Goal: Task Accomplishment & Management: Manage account settings

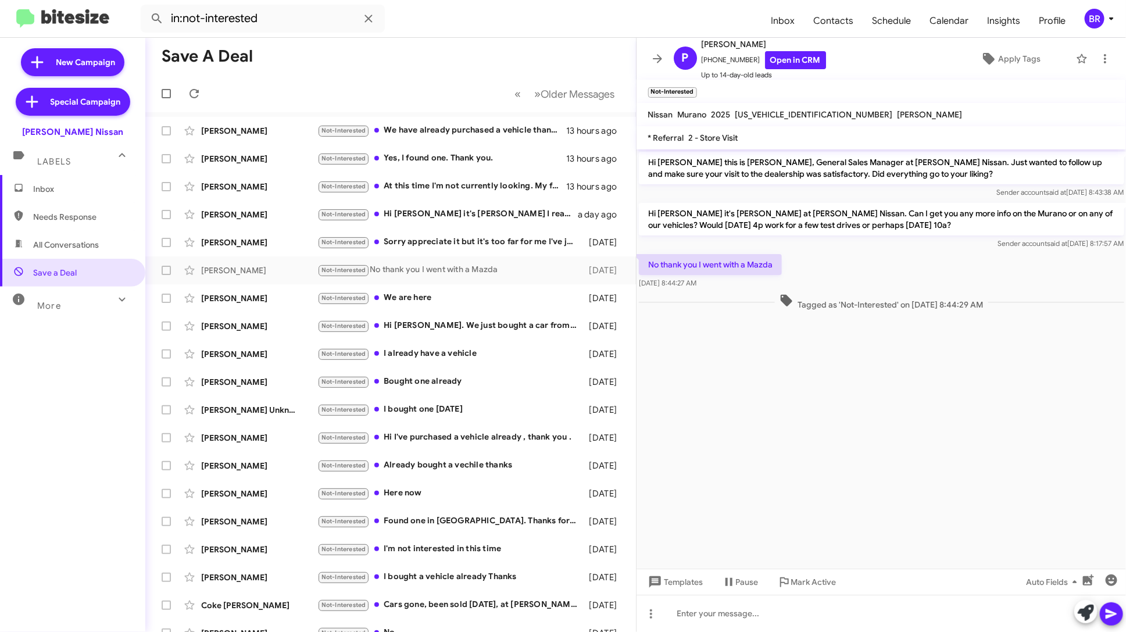
click at [1099, 15] on div "BR" at bounding box center [1095, 19] width 20 height 20
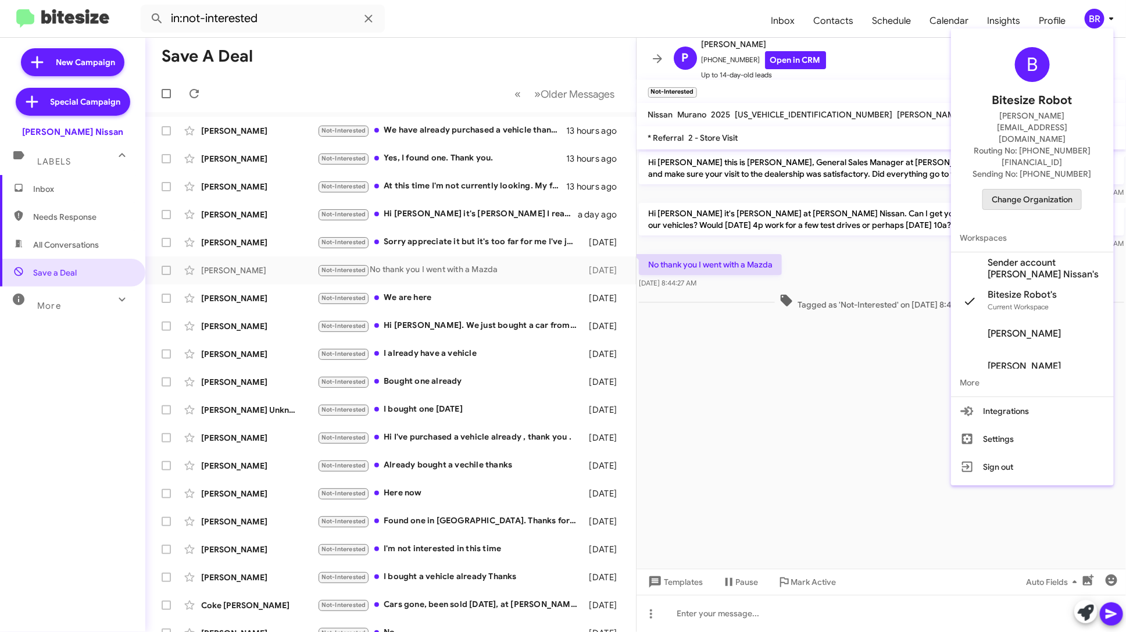
click at [1055, 189] on span "Change Organization" at bounding box center [1032, 199] width 81 height 20
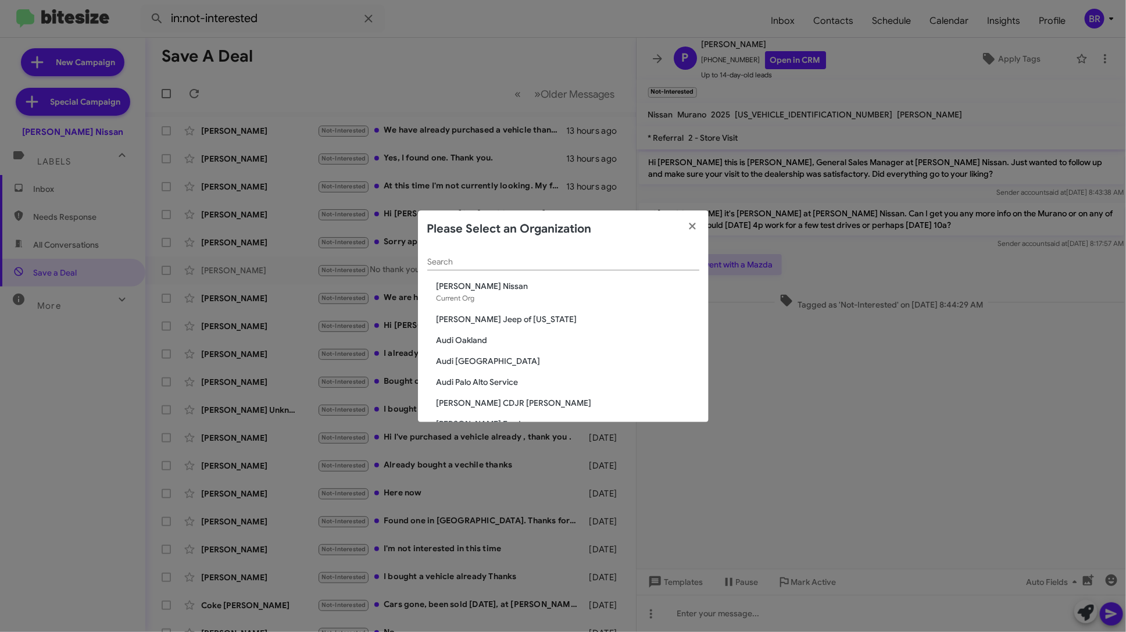
click at [491, 251] on div "Search" at bounding box center [563, 259] width 272 height 23
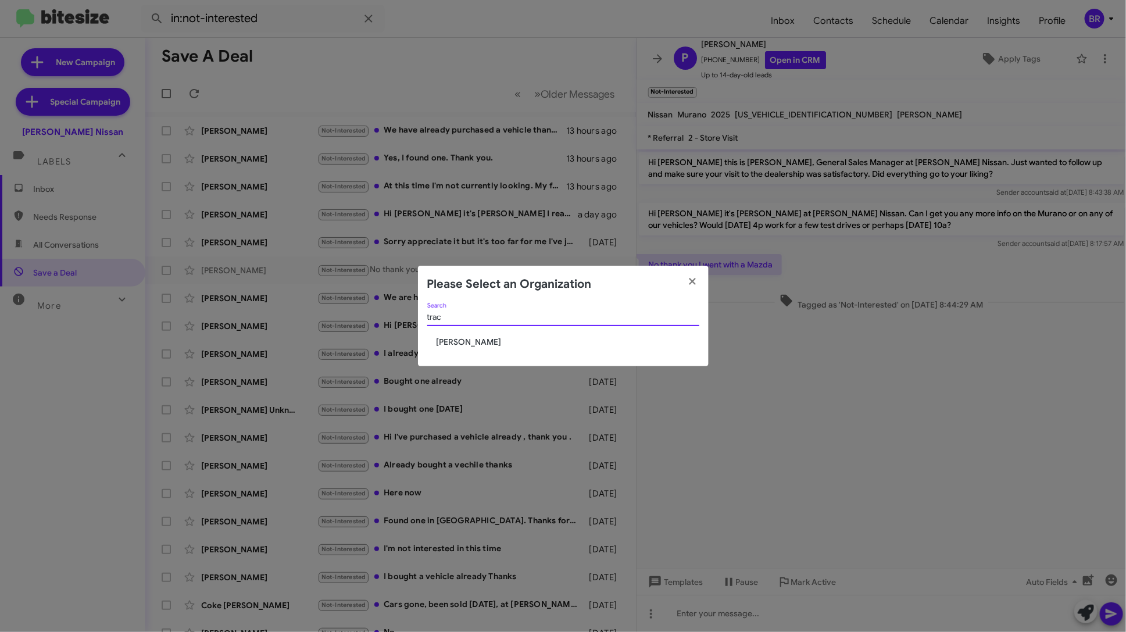
type input "trac"
click at [445, 342] on span "[PERSON_NAME]" at bounding box center [568, 342] width 263 height 12
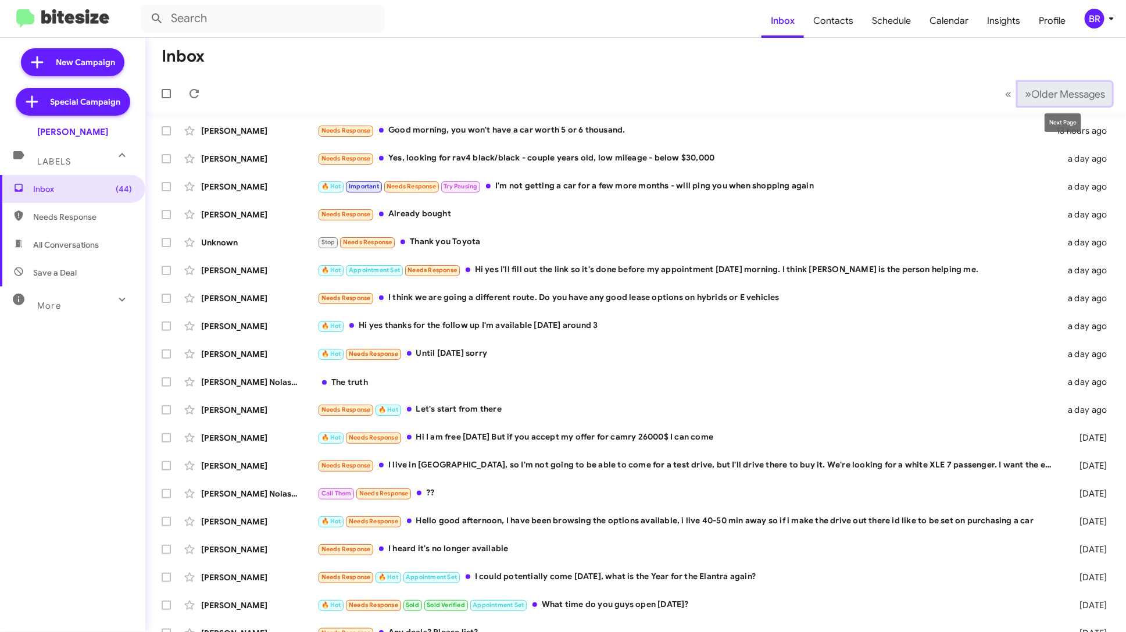
click at [1059, 91] on span "Older Messages" at bounding box center [1068, 94] width 74 height 13
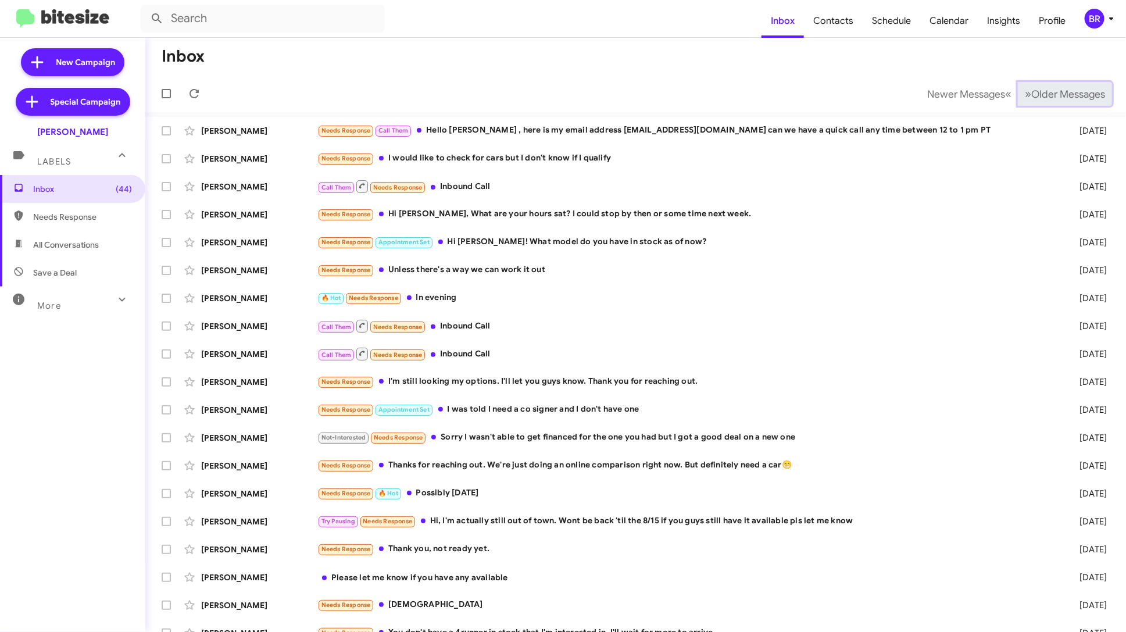
click at [1059, 91] on span "Older Messages" at bounding box center [1068, 94] width 74 height 13
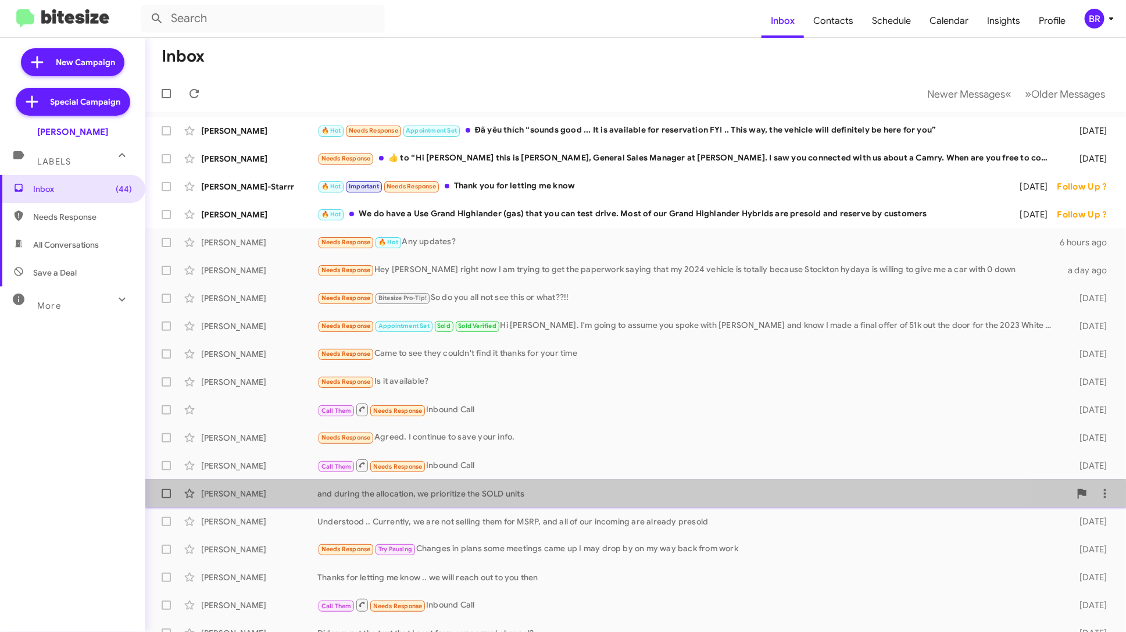
click at [559, 499] on div "and during the allocation, we prioritize the SOLD units" at bounding box center [693, 494] width 753 height 12
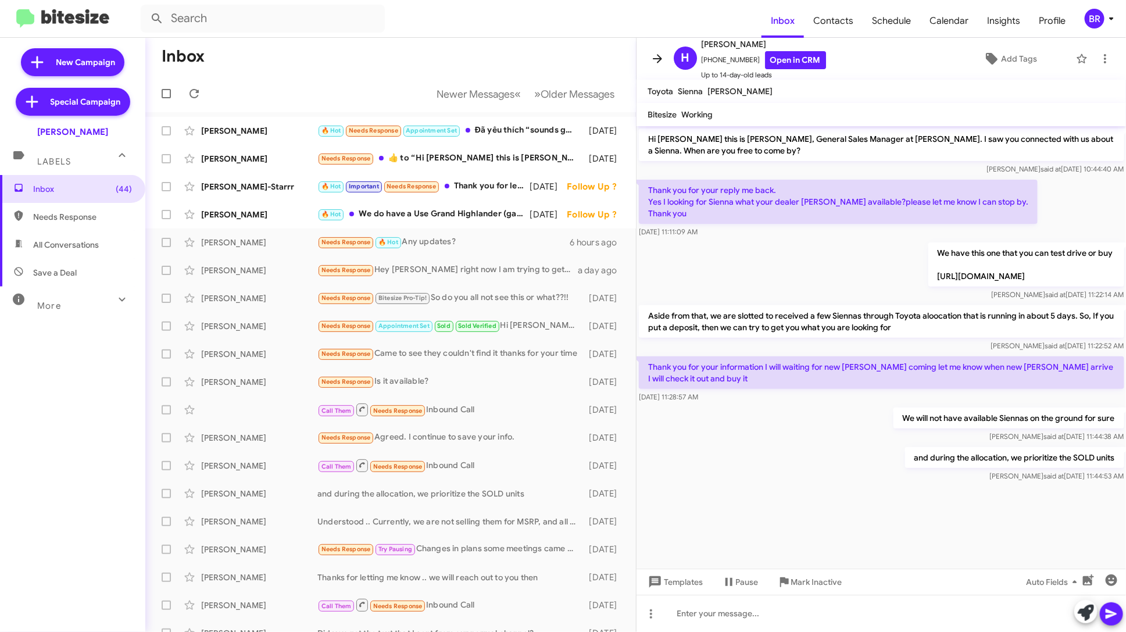
click at [659, 59] on icon at bounding box center [657, 59] width 14 height 14
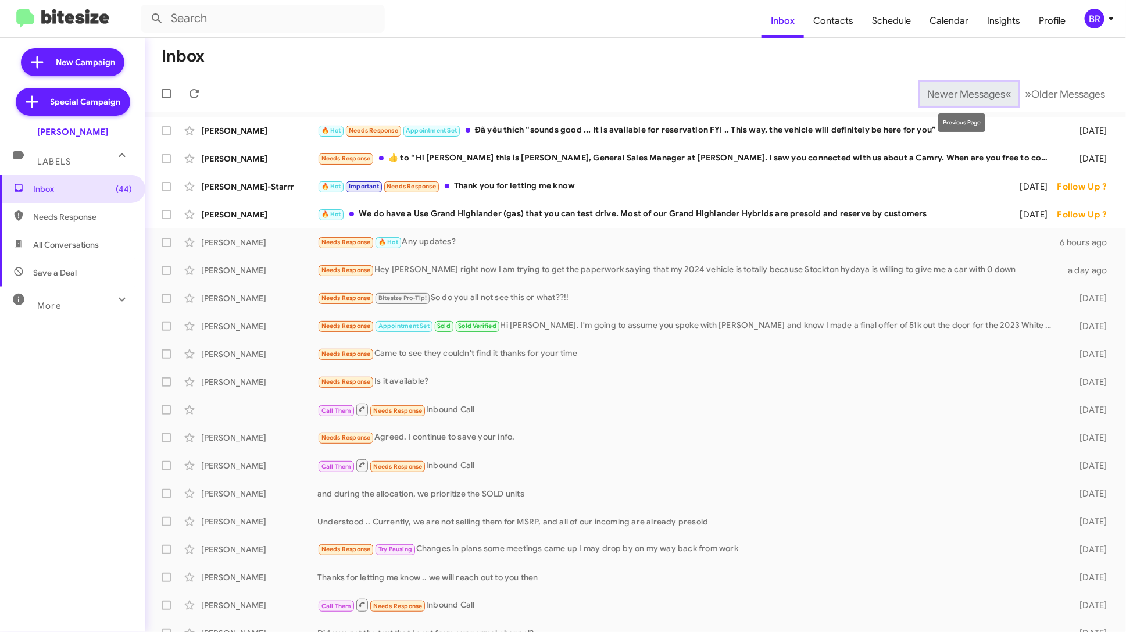
click at [950, 88] on span "Newer Messages" at bounding box center [966, 94] width 78 height 13
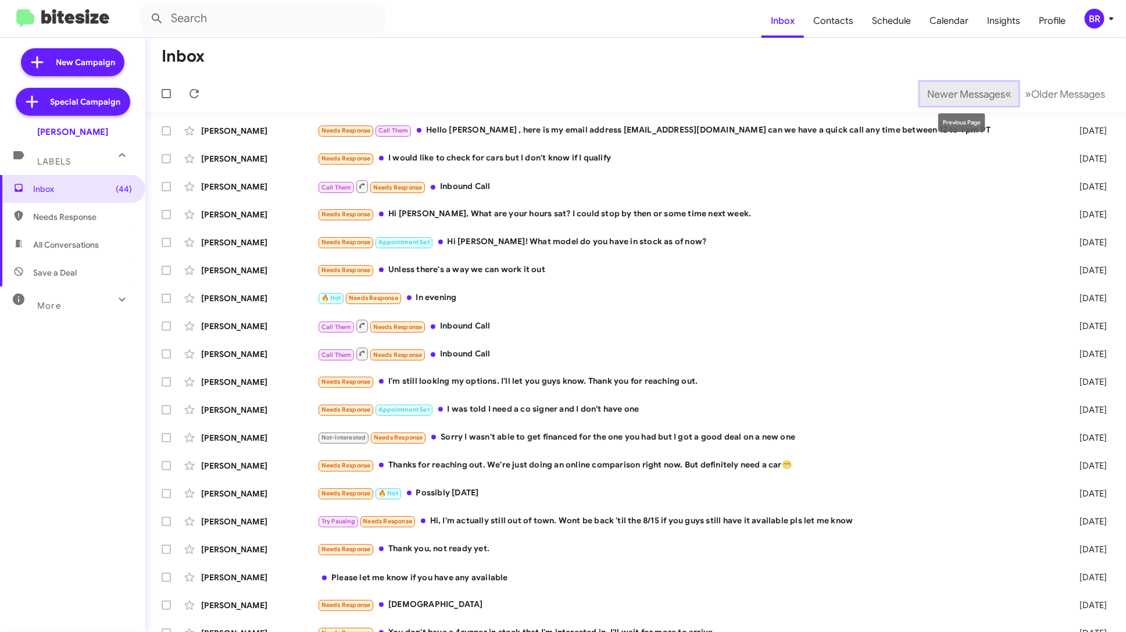
click at [984, 92] on span "Newer Messages" at bounding box center [966, 94] width 78 height 13
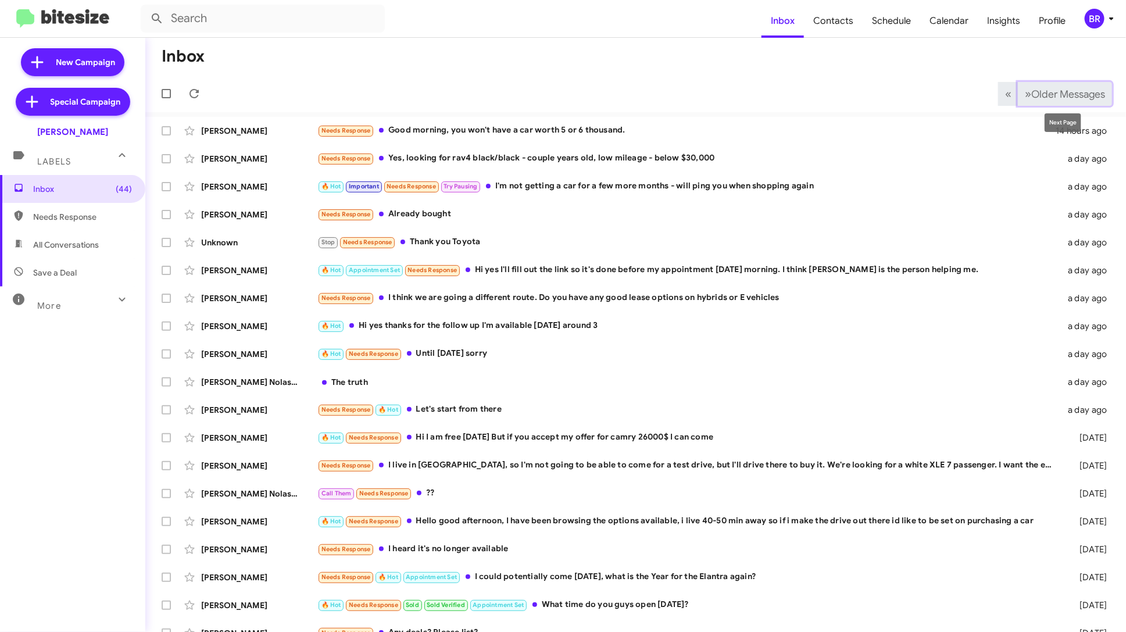
click at [1046, 95] on span "Older Messages" at bounding box center [1068, 94] width 74 height 13
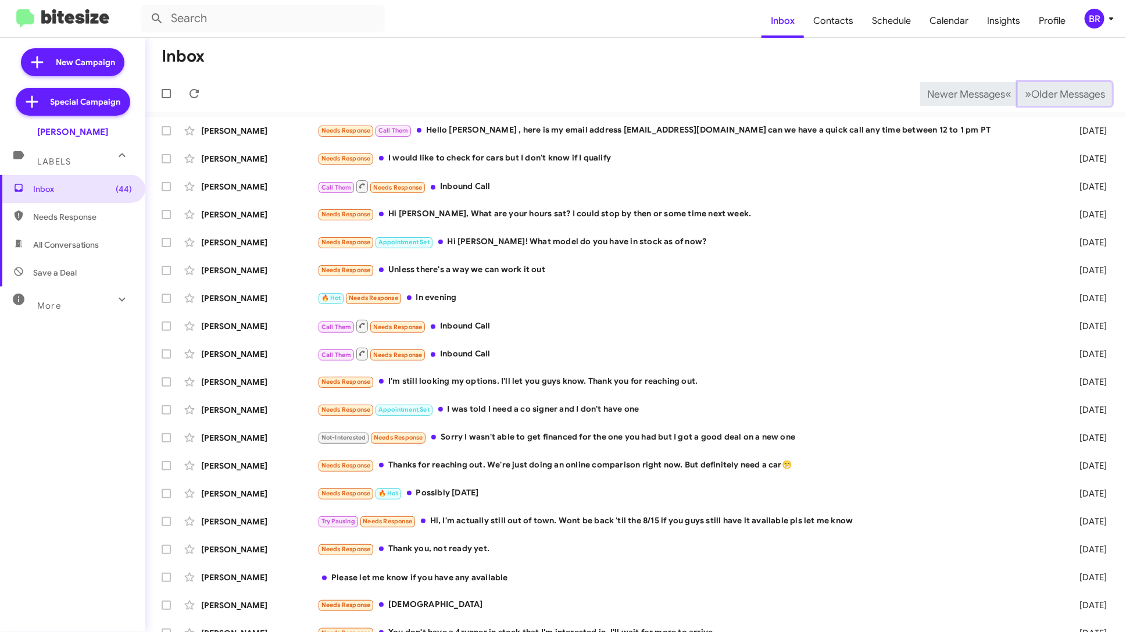
click at [1046, 95] on span "Older Messages" at bounding box center [1068, 94] width 74 height 13
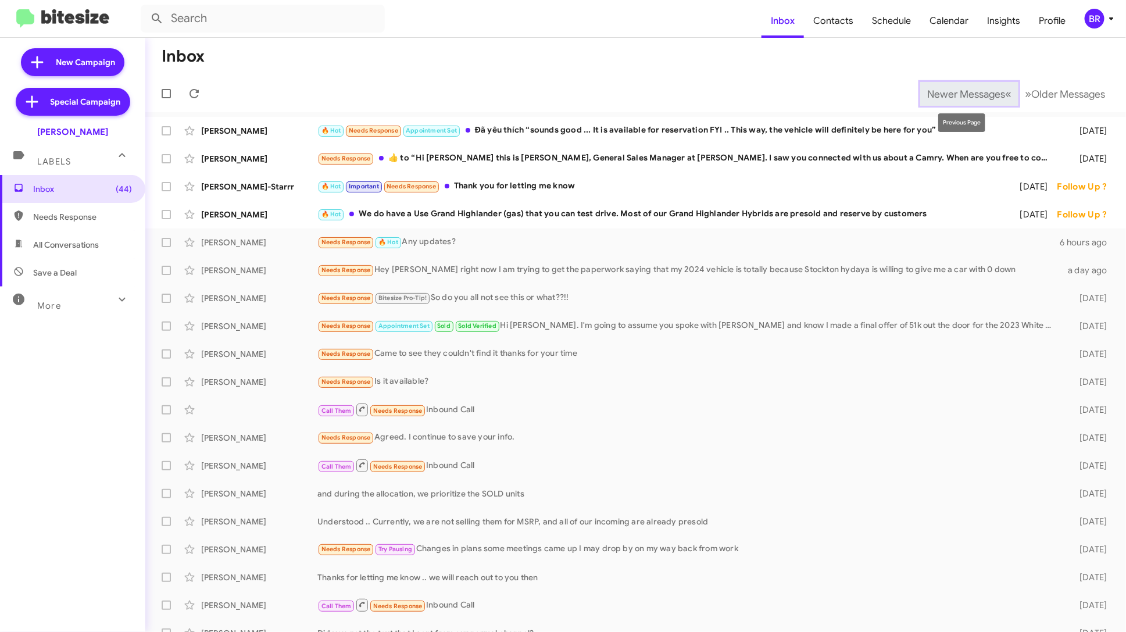
click at [968, 92] on span "Newer Messages" at bounding box center [966, 94] width 78 height 13
